Goal: Find contact information: Find contact information

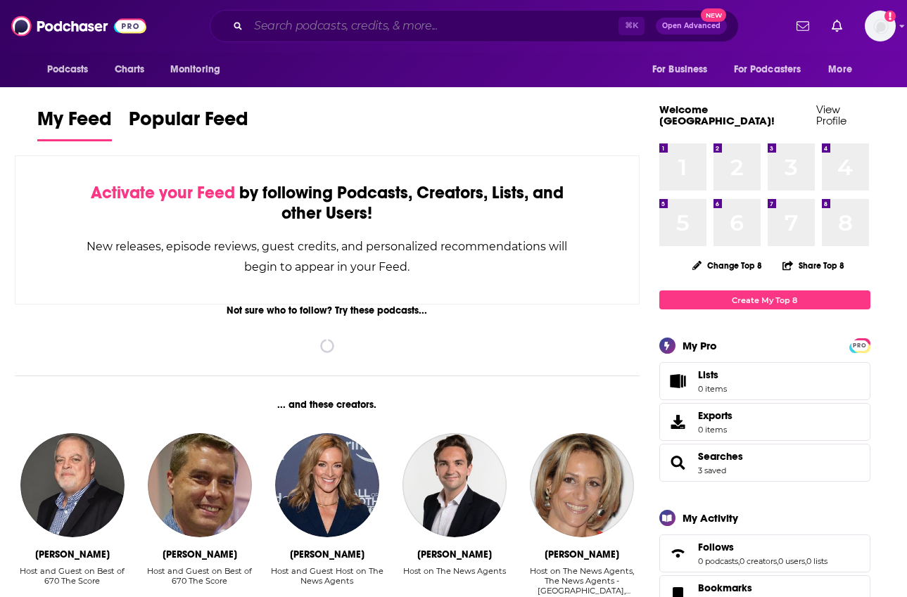
click at [362, 23] on input "Search podcasts, credits, & more..." at bounding box center [433, 26] width 370 height 23
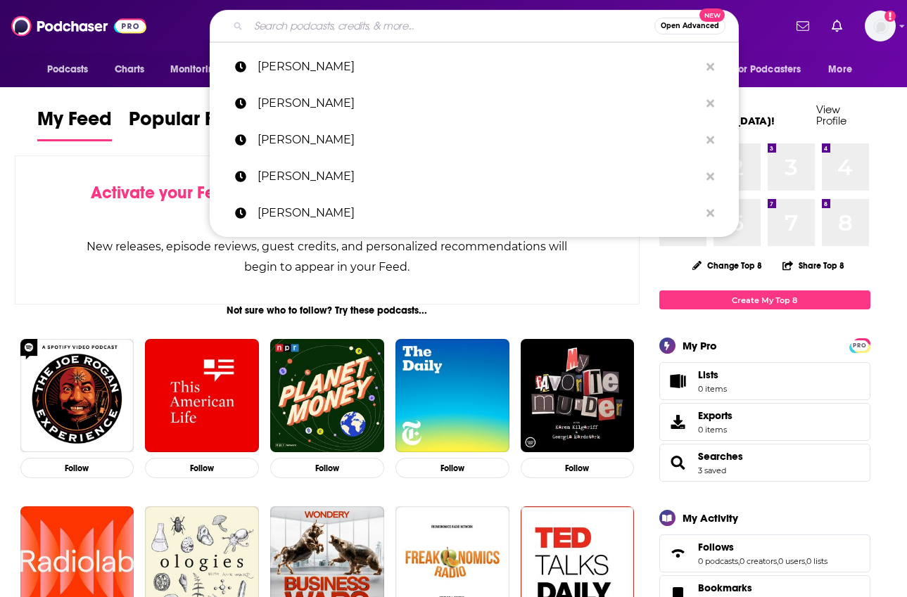
click at [291, 25] on input "Search podcasts, credits, & more..." at bounding box center [451, 26] width 406 height 23
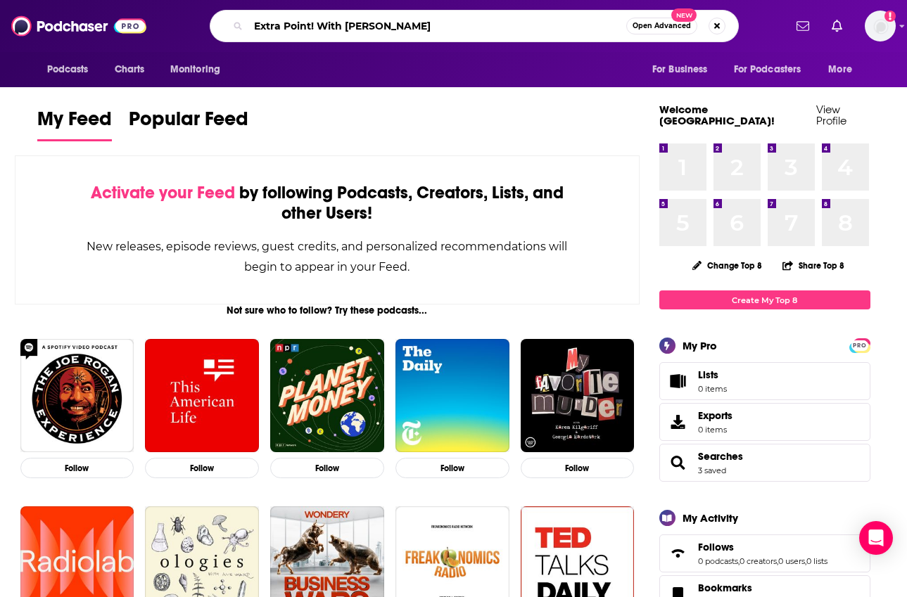
type input "Extra Point! With [PERSON_NAME]"
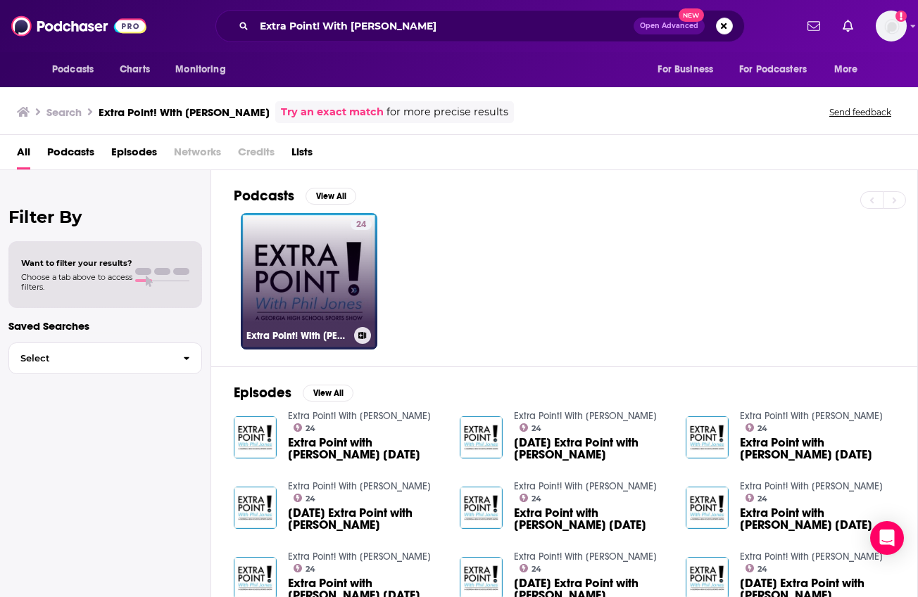
click at [284, 272] on link "24 Extra Point! With [PERSON_NAME]" at bounding box center [309, 281] width 137 height 137
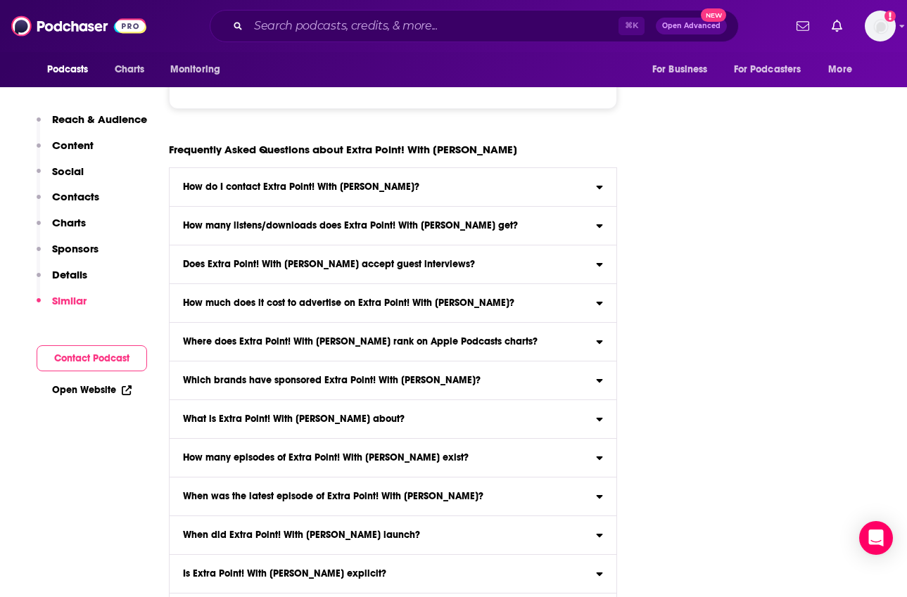
scroll to position [6458, 0]
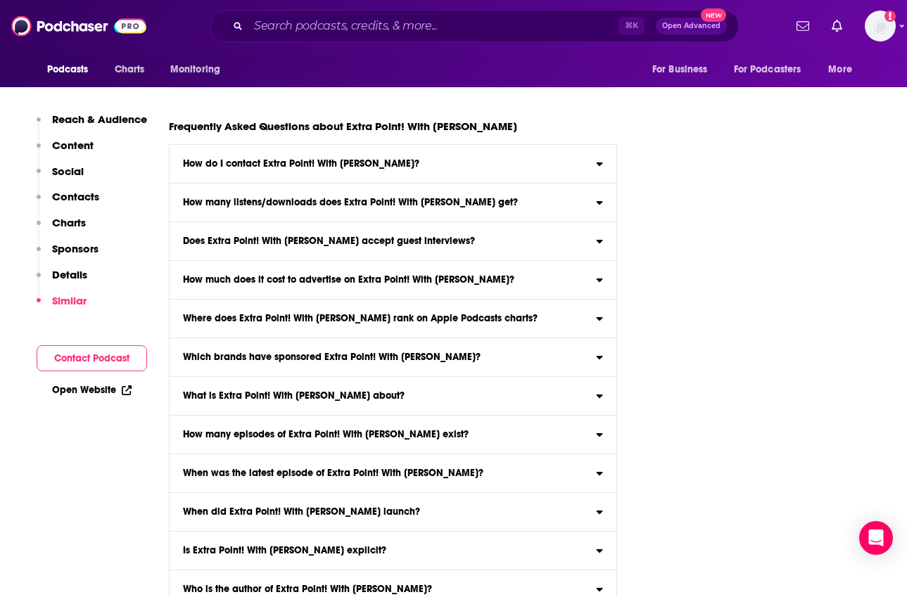
click at [99, 355] on button "Contact Podcast" at bounding box center [92, 359] width 110 height 26
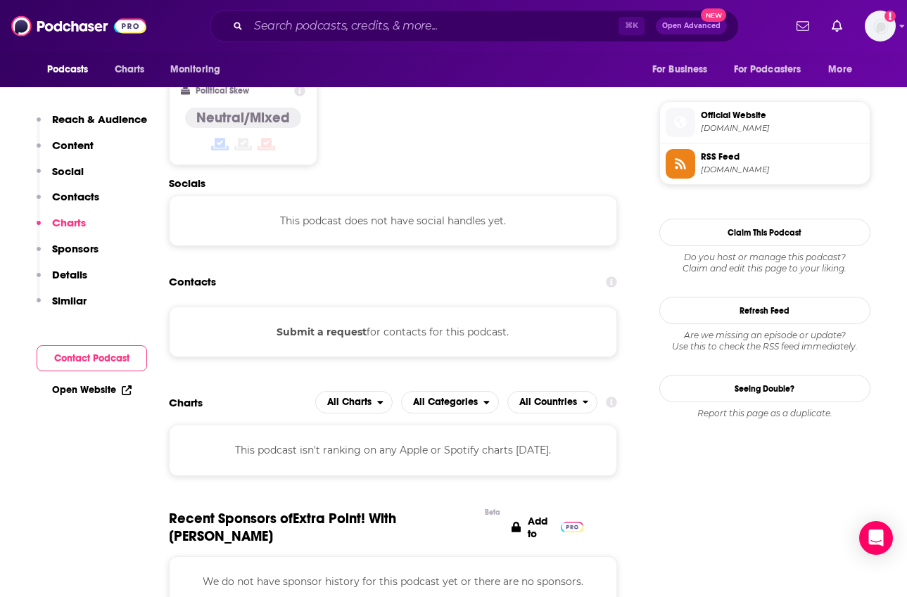
scroll to position [1099, 0]
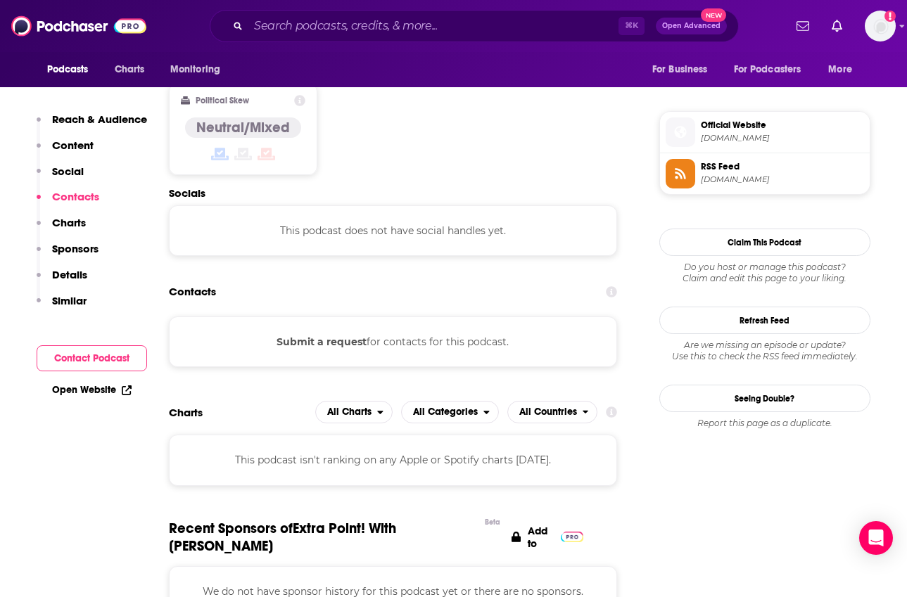
click at [433, 317] on div "Submit a request for contacts for this podcast." at bounding box center [393, 342] width 449 height 51
click at [316, 334] on button "Submit a request" at bounding box center [322, 341] width 90 height 15
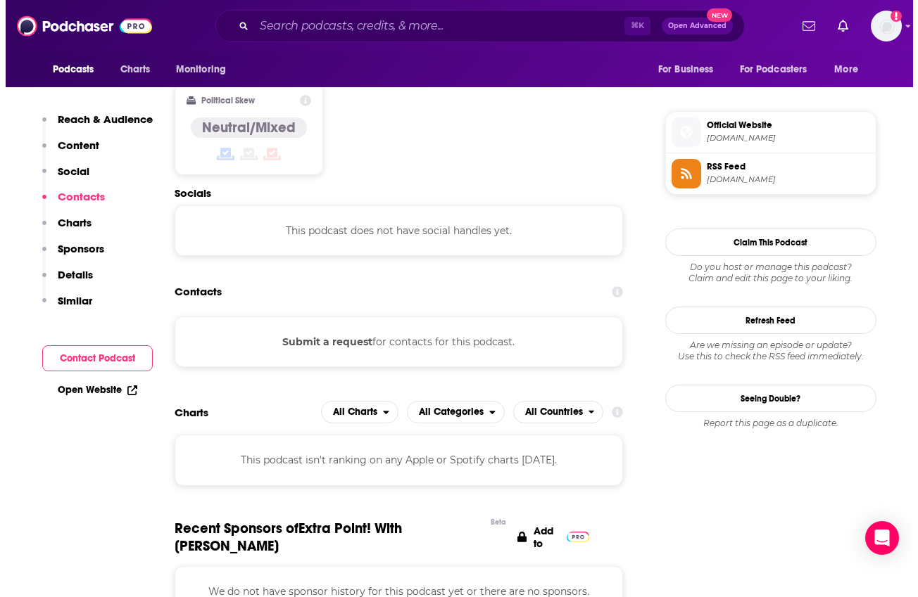
scroll to position [0, 0]
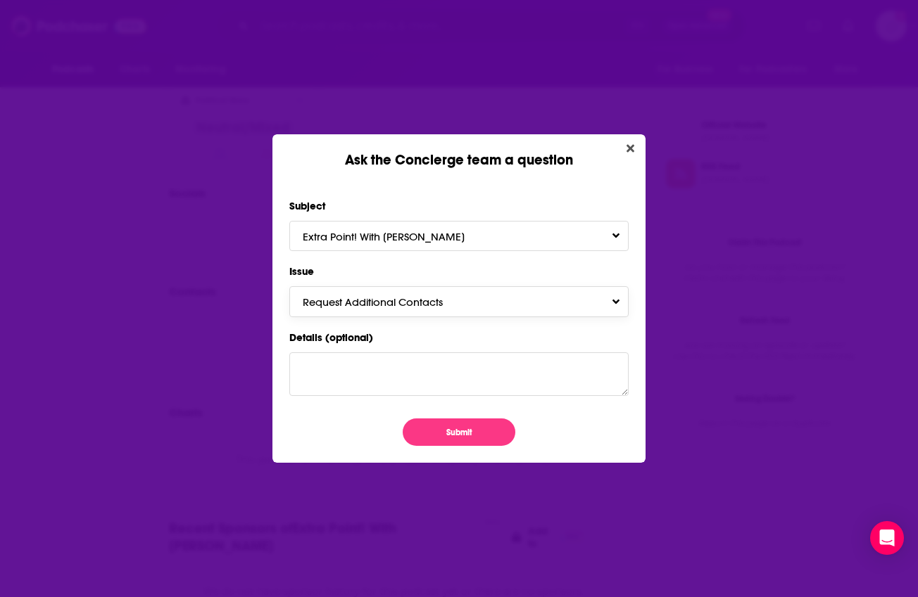
click at [409, 307] on span "Request Additional Contacts" at bounding box center [387, 302] width 168 height 13
click at [629, 147] on icon "Close" at bounding box center [630, 148] width 8 height 8
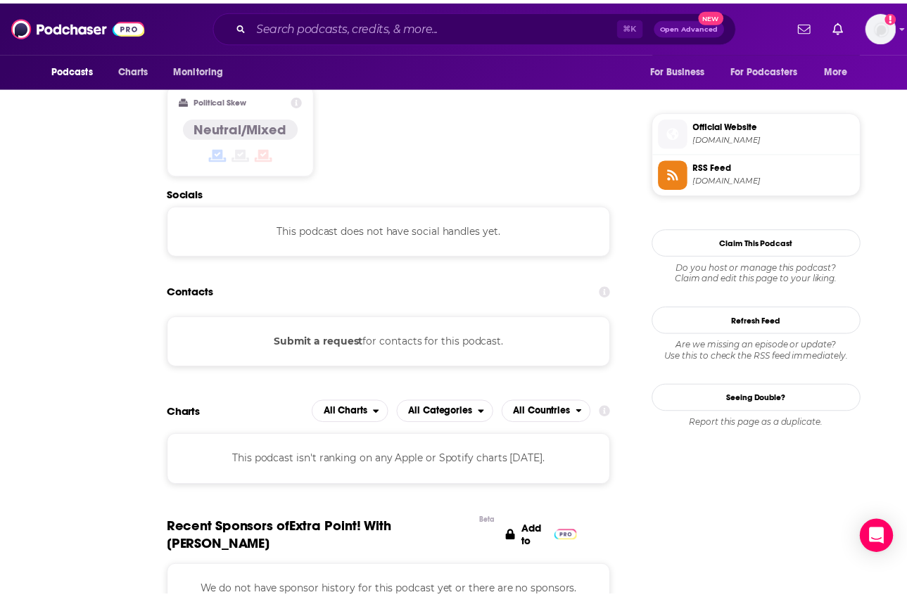
scroll to position [1099, 0]
